Goal: Obtain resource: Download file/media

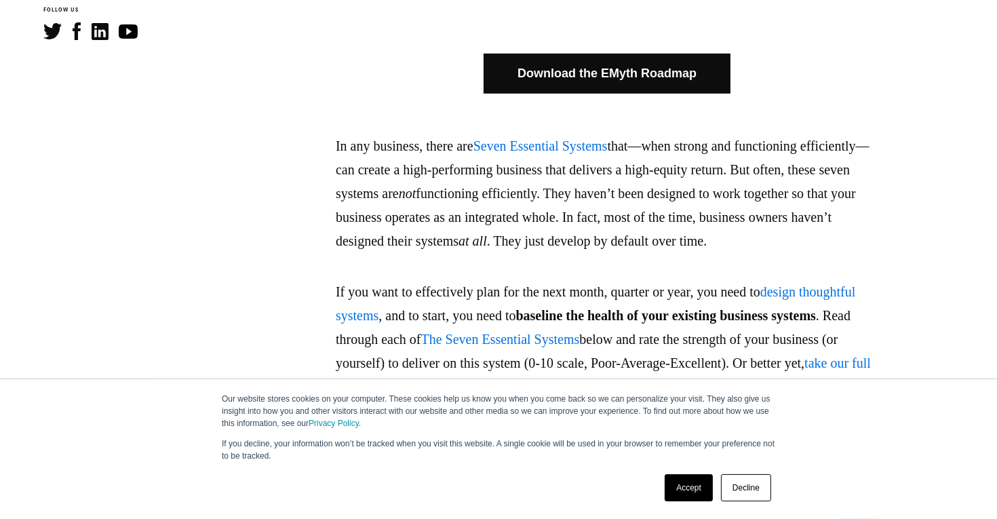
scroll to position [746, 0]
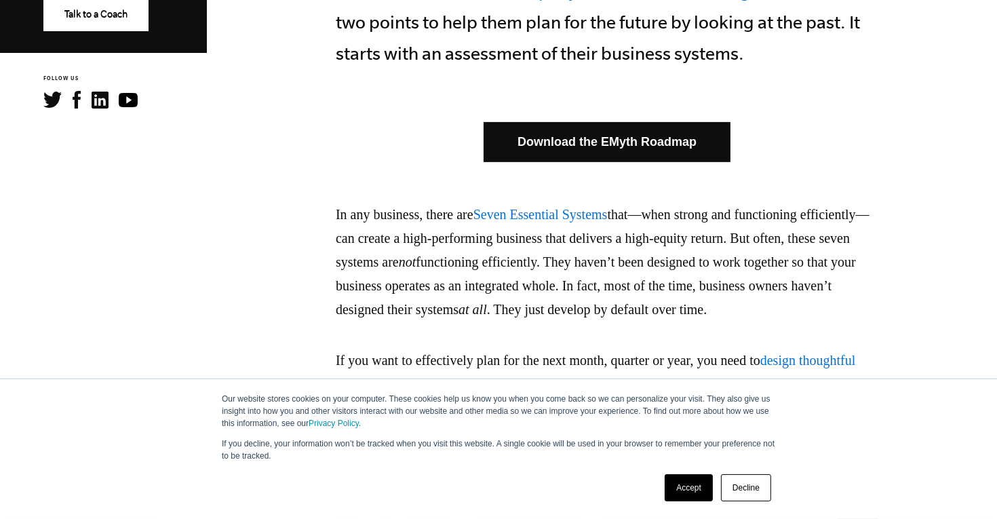
click at [656, 138] on link "Download the EMyth Roadmap" at bounding box center [607, 142] width 247 height 40
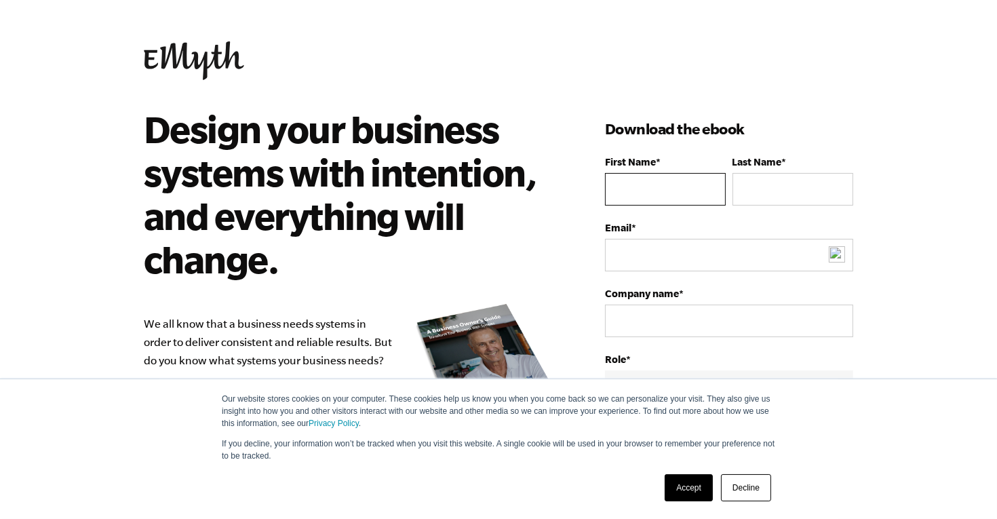
click at [612, 195] on input "First Name *" at bounding box center [665, 189] width 121 height 33
type input "[PERSON_NAME]"
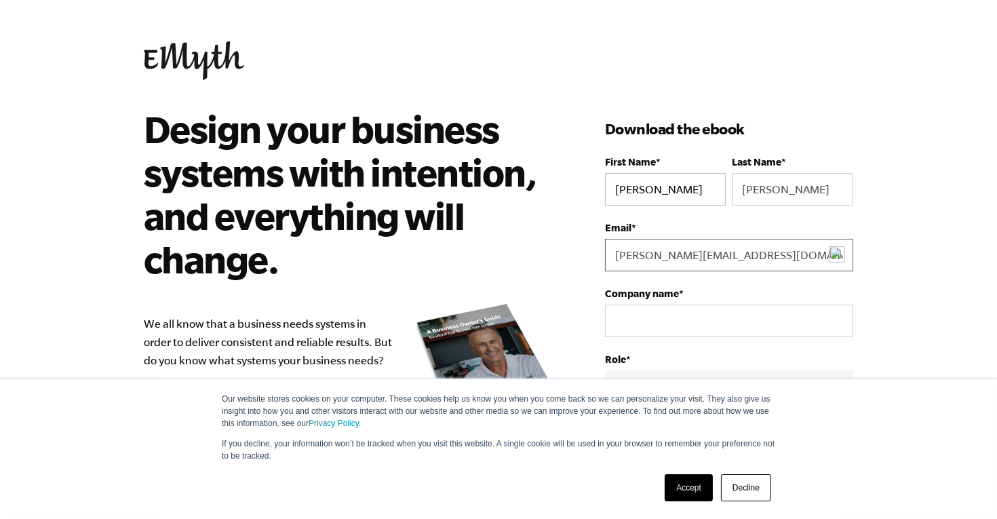
type input "[PERSON_NAME][EMAIL_ADDRESS][DOMAIN_NAME]"
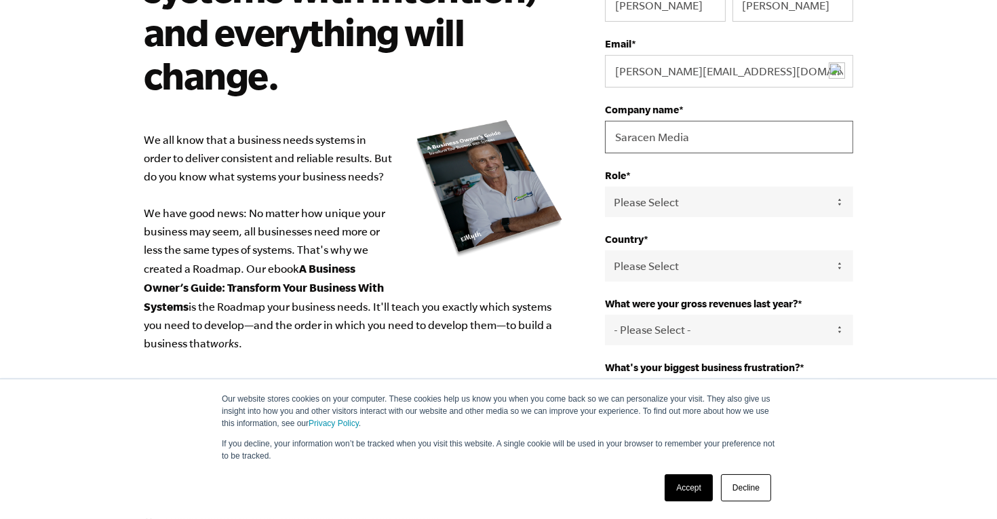
scroll to position [203, 0]
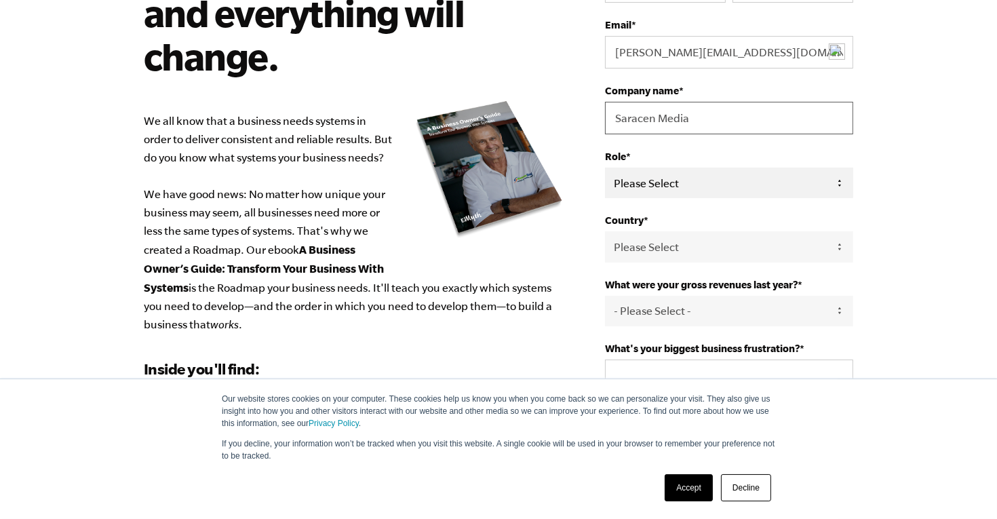
type input "Saracen Media"
click at [691, 180] on select "Please Select Owner Partner / Co-Owner Executive Employee / Other" at bounding box center [729, 183] width 248 height 31
select select "Partner / Co-Owner"
click at [605, 168] on select "Please Select Owner Partner / Co-Owner Executive Employee / Other" at bounding box center [729, 183] width 248 height 31
click at [681, 248] on select "Please Select [GEOGRAPHIC_DATA] [GEOGRAPHIC_DATA] [GEOGRAPHIC_DATA] [GEOGRAPHIC…" at bounding box center [729, 246] width 248 height 31
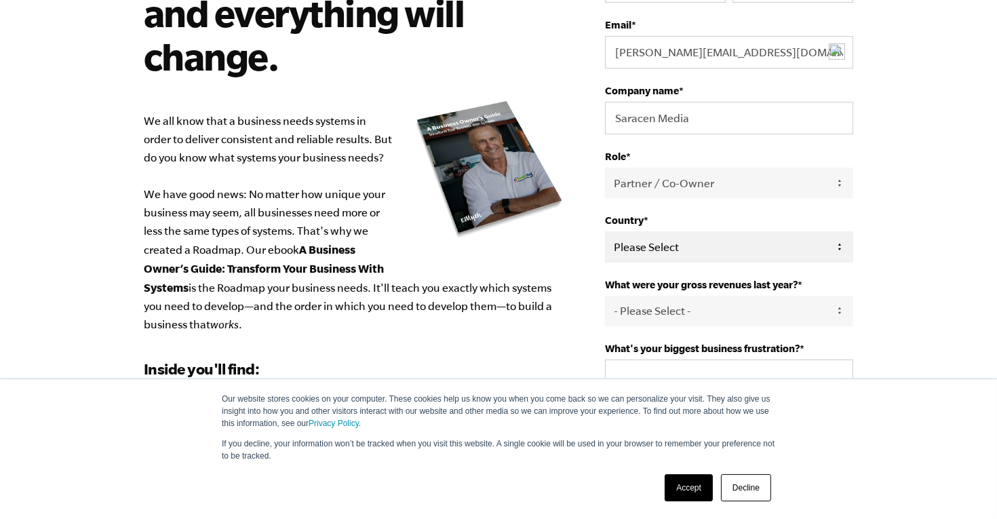
select select "[GEOGRAPHIC_DATA]"
click at [605, 231] on select "Please Select [GEOGRAPHIC_DATA] [GEOGRAPHIC_DATA] [GEOGRAPHIC_DATA] [GEOGRAPHIC…" at bounding box center [729, 246] width 248 height 31
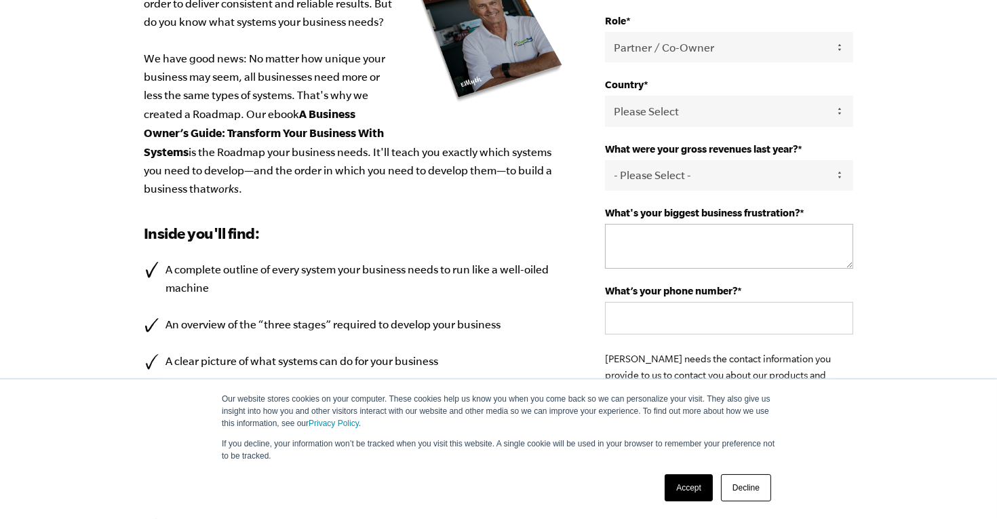
scroll to position [338, 0]
click at [769, 170] on select "- Please Select - 0-75K 76-150K 151-275K 276-500K 501-750K 751-1M 1-2.5M 2.5-5M…" at bounding box center [729, 175] width 248 height 31
select select "5-10M"
click at [605, 160] on select "- Please Select - 0-75K 76-150K 151-275K 276-500K 501-750K 751-1M 1-2.5M 2.5-5M…" at bounding box center [729, 175] width 248 height 31
click at [633, 224] on textarea "What's your biggest business frustration? *" at bounding box center [729, 246] width 248 height 45
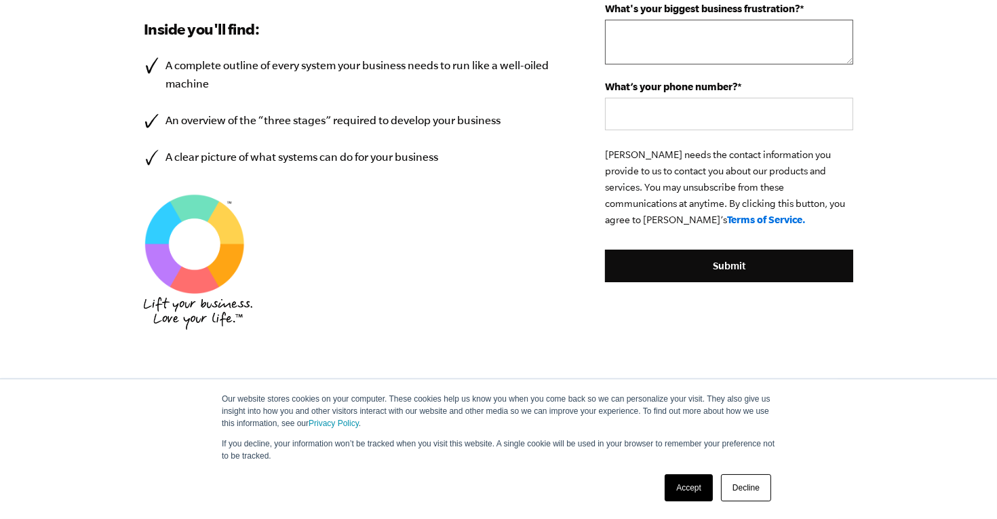
scroll to position [474, 0]
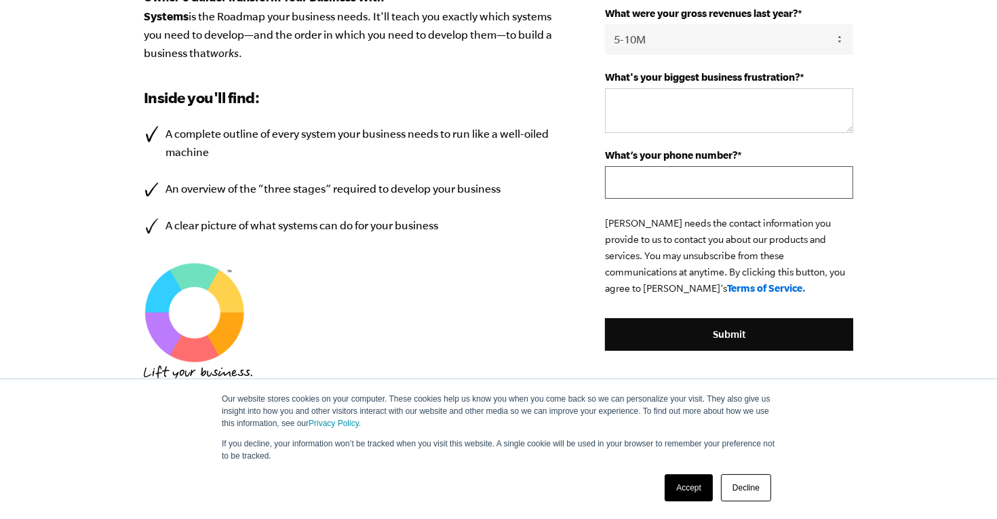
click at [679, 169] on div "What’s your phone number? *" at bounding box center [729, 174] width 248 height 50
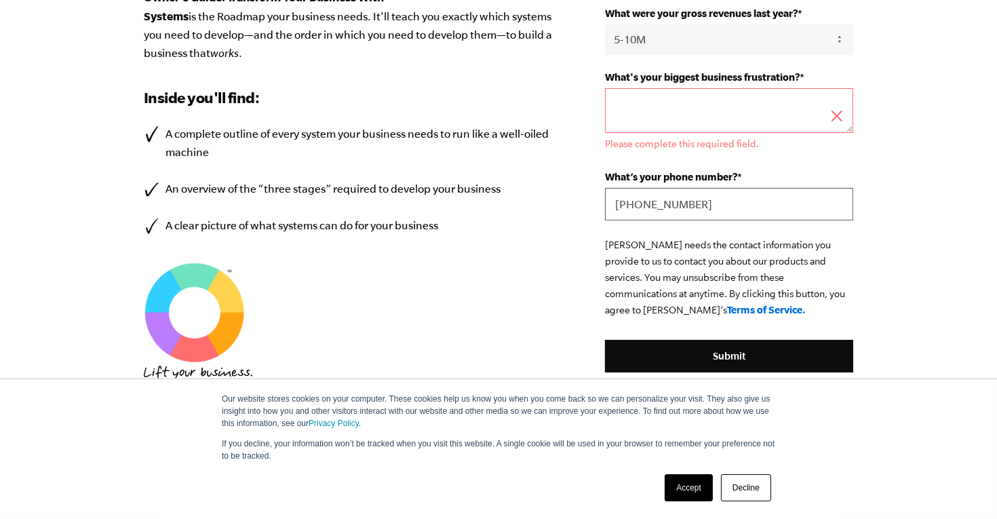
type input "[PHONE_NUMBER]"
click at [664, 104] on textarea "What's your biggest business frustration? *" at bounding box center [729, 110] width 248 height 45
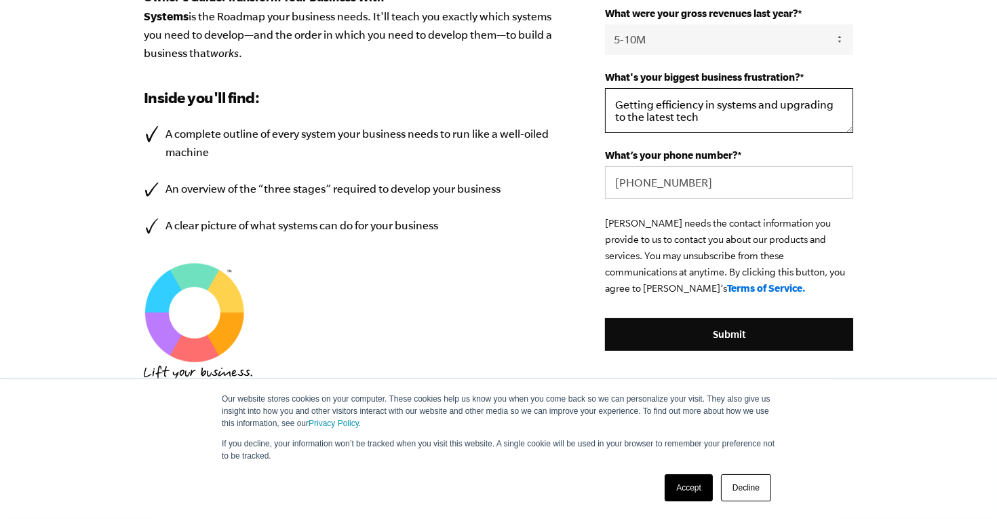
drag, startPoint x: 692, startPoint y: 114, endPoint x: 614, endPoint y: 94, distance: 80.6
click at [614, 94] on textarea "Getting efficiency in systems and upgrading to the latest tech" at bounding box center [729, 110] width 248 height 45
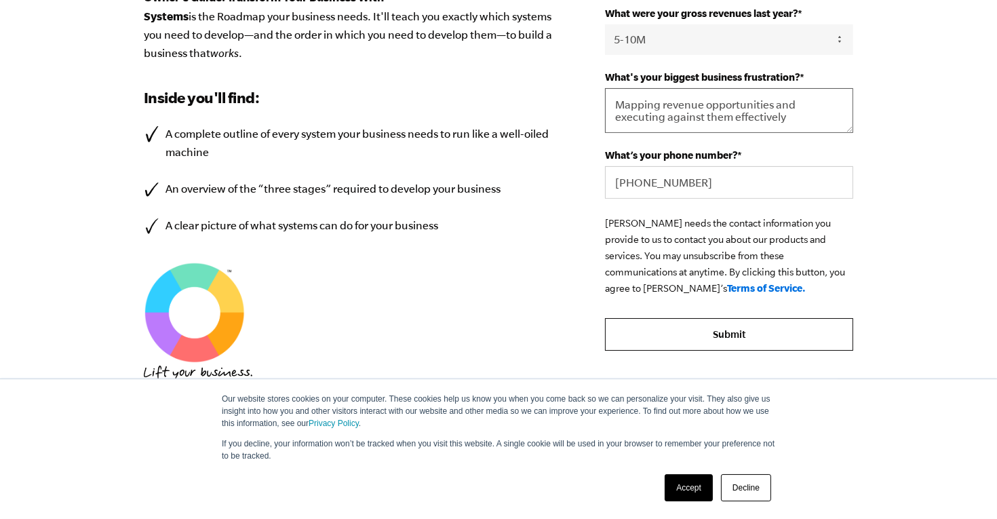
type textarea "Mapping revenue opportunities and executing against them effectively"
click at [791, 332] on input "Submit" at bounding box center [729, 334] width 248 height 33
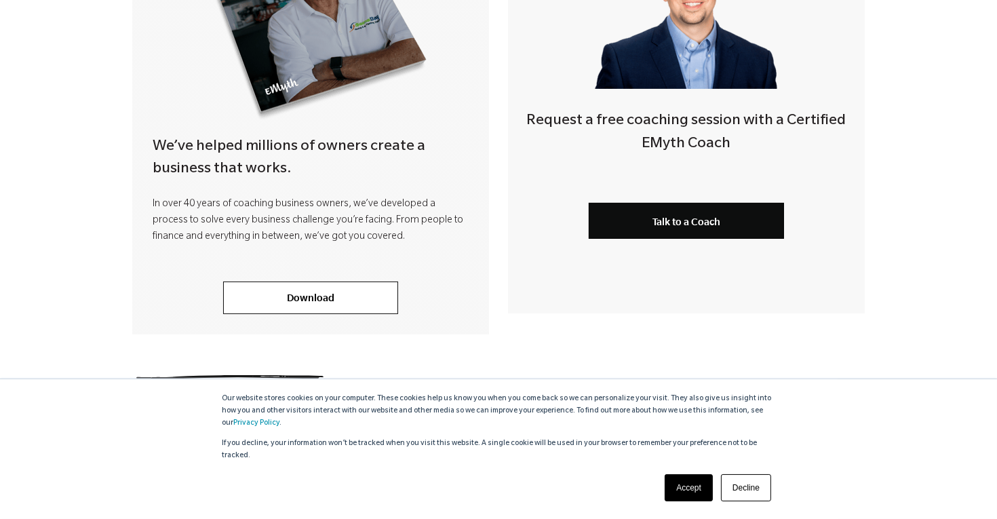
scroll to position [449, 0]
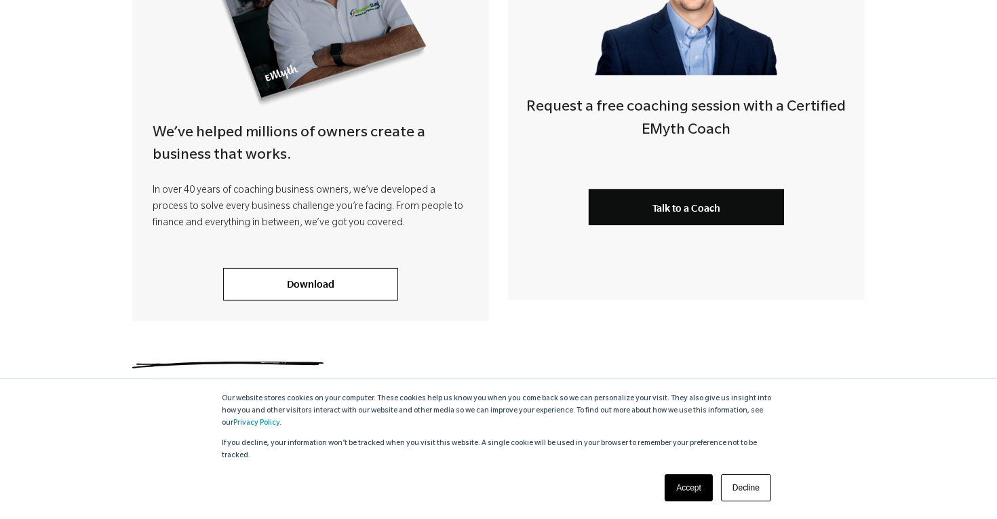
click at [681, 493] on link "Accept" at bounding box center [689, 487] width 48 height 27
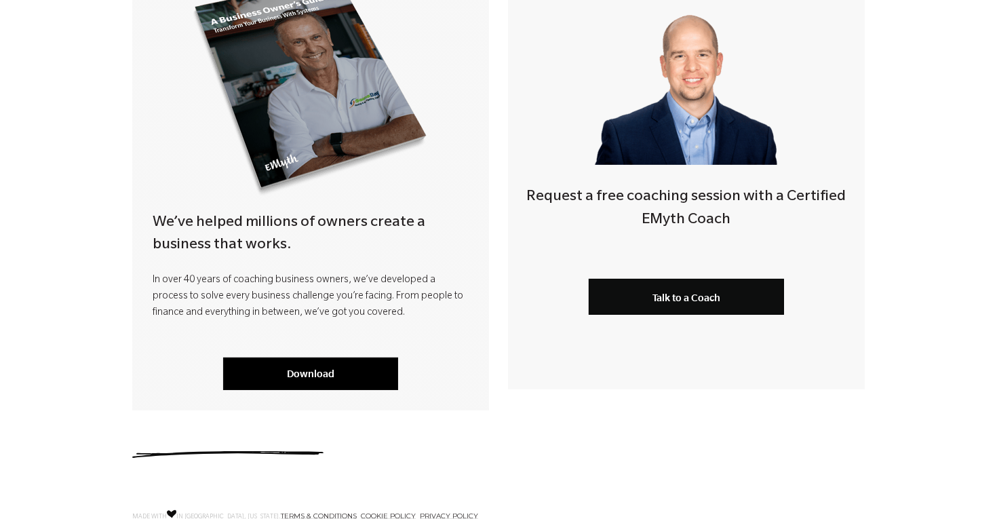
scroll to position [407, 0]
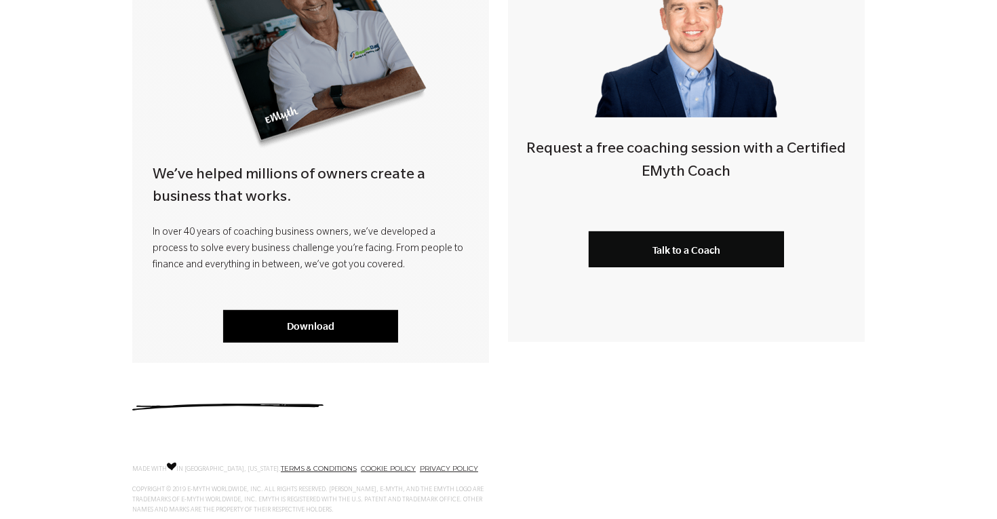
click at [341, 332] on link "Download" at bounding box center [310, 326] width 175 height 33
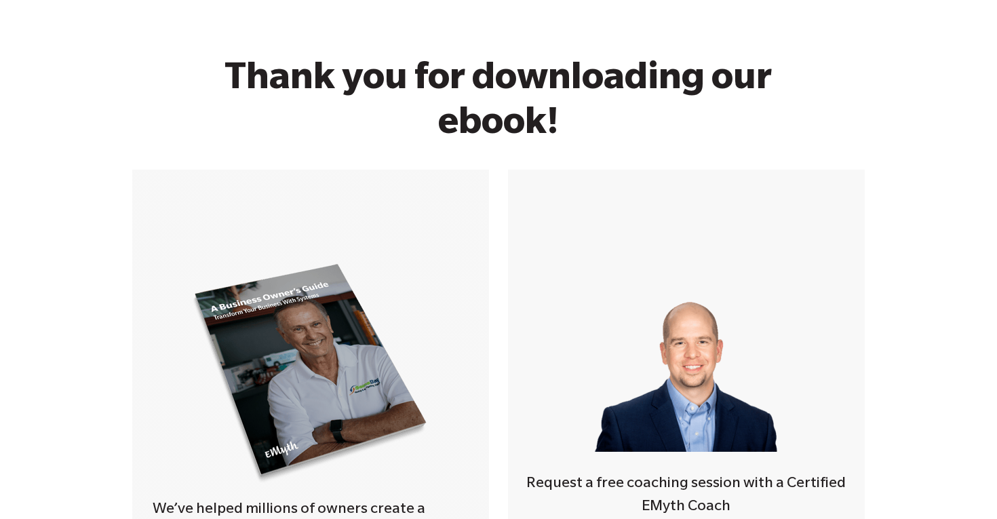
scroll to position [0, 0]
